Goal: Understand process/instructions: Learn how to perform a task or action

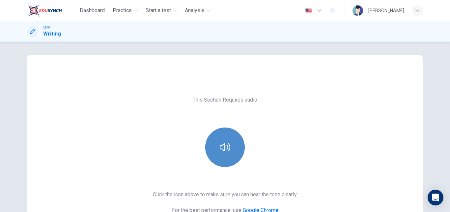
click at [224, 153] on button "button" at bounding box center [224, 147] width 39 height 39
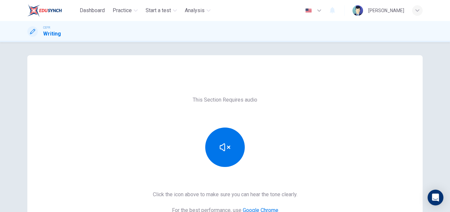
scroll to position [71, 0]
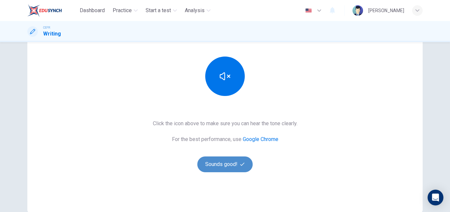
click at [230, 158] on button "Sounds good!" at bounding box center [224, 165] width 55 height 16
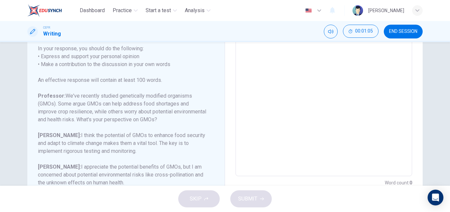
scroll to position [122, 0]
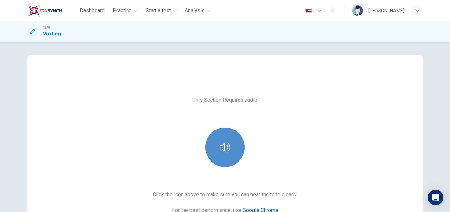
click at [233, 148] on button "button" at bounding box center [224, 147] width 39 height 39
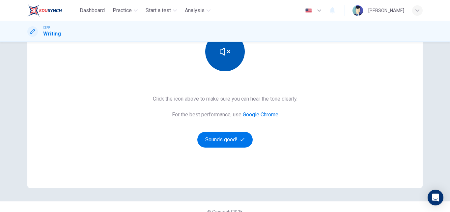
scroll to position [96, 0]
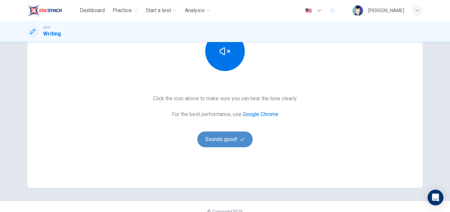
click at [232, 145] on button "Sounds good!" at bounding box center [224, 140] width 55 height 16
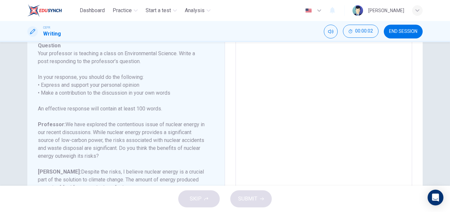
scroll to position [89, 0]
